Goal: Use online tool/utility: Use online tool/utility

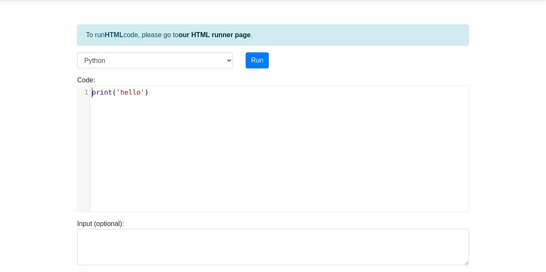
scroll to position [3, 0]
click at [173, 87] on div "xxxxxxxxxx 1 print ( 'hello' )" at bounding box center [282, 92] width 385 height 13
click at [258, 56] on button "Run" at bounding box center [257, 60] width 23 height 16
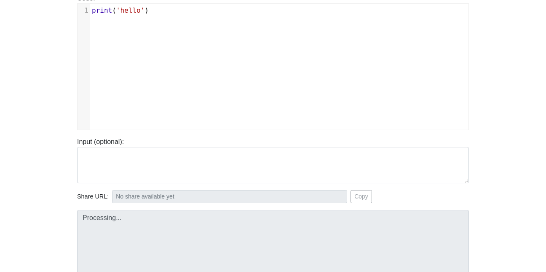
type input "[URL][DOMAIN_NAME]"
type textarea "Stdout: hello"
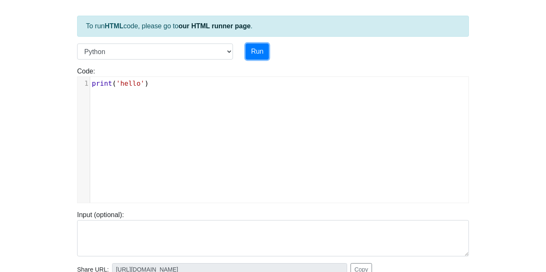
scroll to position [38, 0]
click at [137, 86] on span "'hello'" at bounding box center [130, 84] width 28 height 8
type textarea "\"
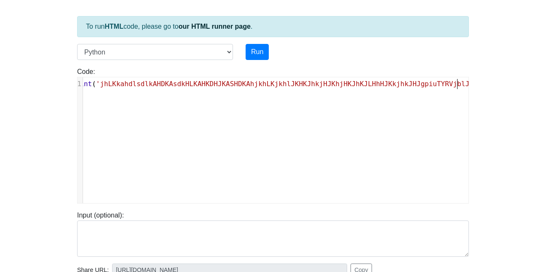
scroll to position [3, 370]
type textarea "jhLKkahdlsdlkAHDKAsdkHLKAHKDHJKASHDKAhjkhLKjkhlJKHKJhkjHJKhjHKJhKJLHhHJKkjhkJHJ…"
click at [255, 50] on button "Run" at bounding box center [257, 52] width 23 height 16
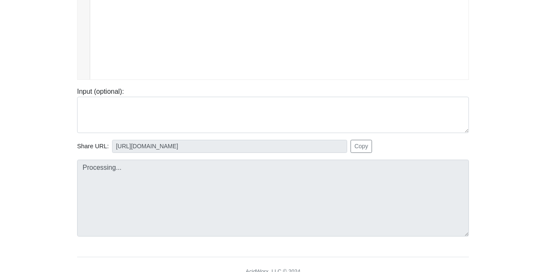
scroll to position [162, 0]
type input "[URL][DOMAIN_NAME]"
type textarea "Stdout: jhLKkahdlsdlkAHDKAsdkHLKAHKDHJKASHDKAhjkhLKjkhlJKHKJhkjHJKhjHKJhKJLHhHJ…"
